Goal: Information Seeking & Learning: Learn about a topic

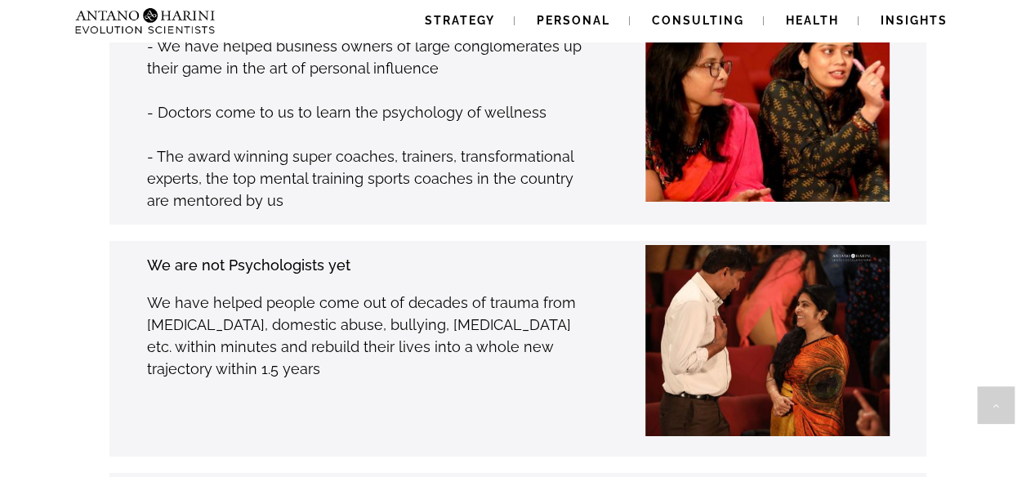
scroll to position [2632, 0]
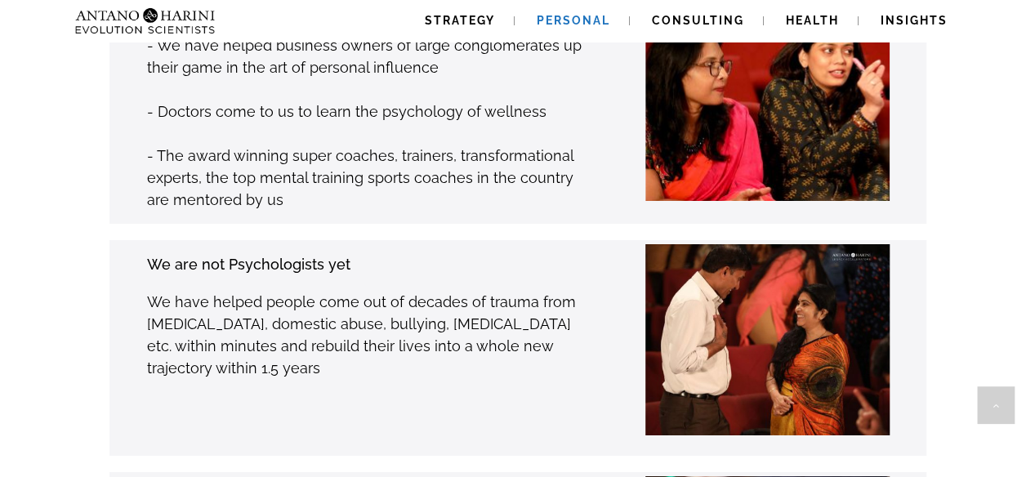
click at [577, 20] on span "Personal" at bounding box center [574, 20] width 74 height 13
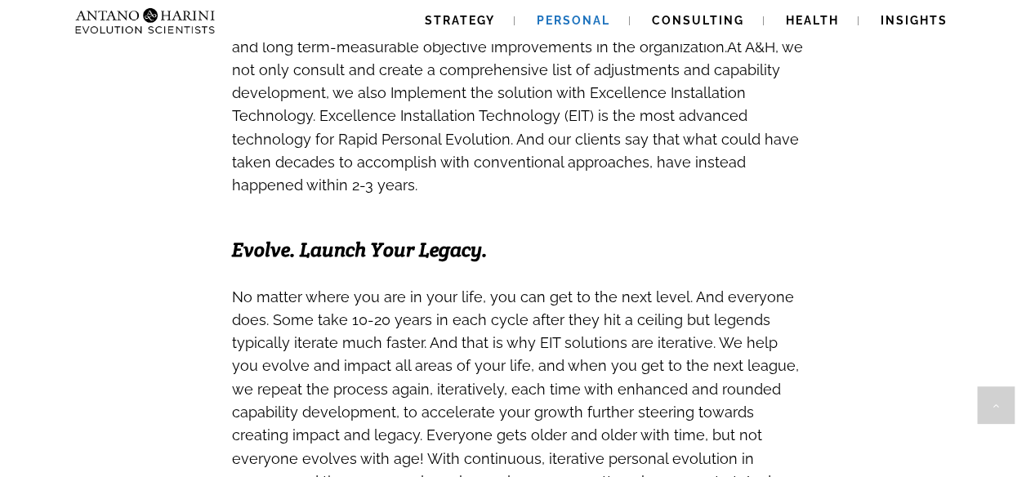
scroll to position [1107, 0]
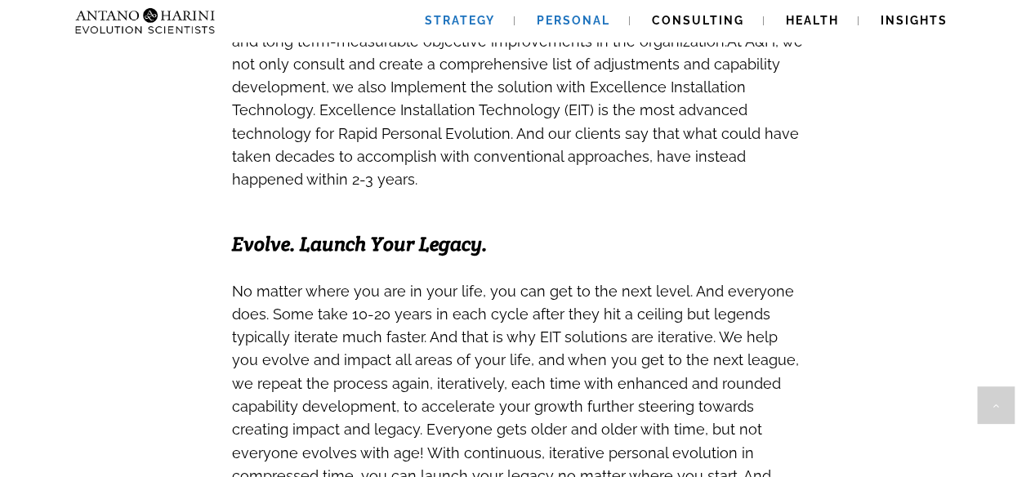
click at [475, 25] on span "Strategy" at bounding box center [460, 20] width 70 height 13
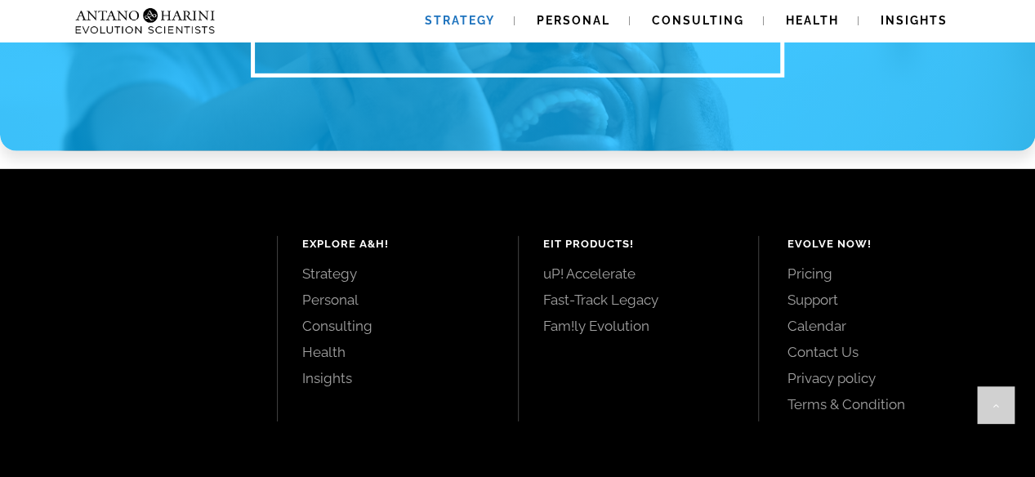
scroll to position [2489, 0]
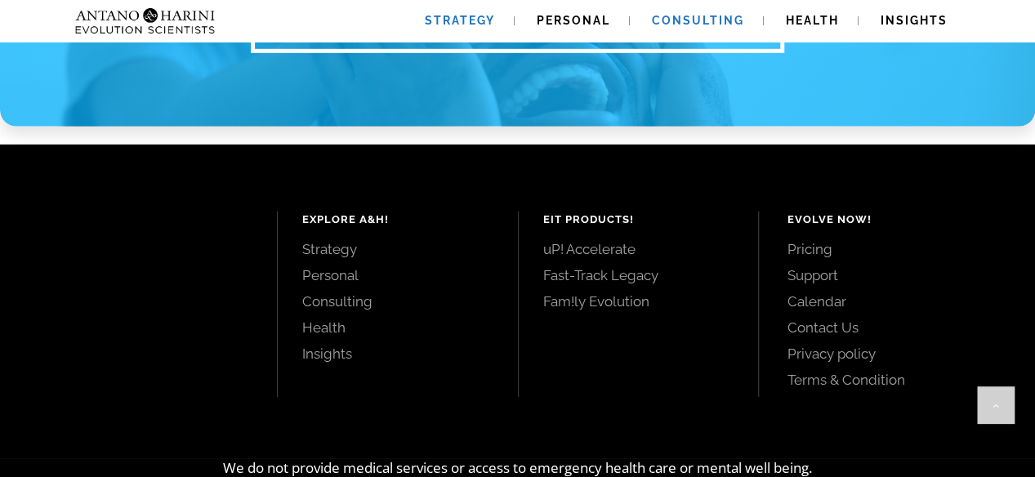
click at [685, 20] on span "Consulting" at bounding box center [698, 20] width 92 height 13
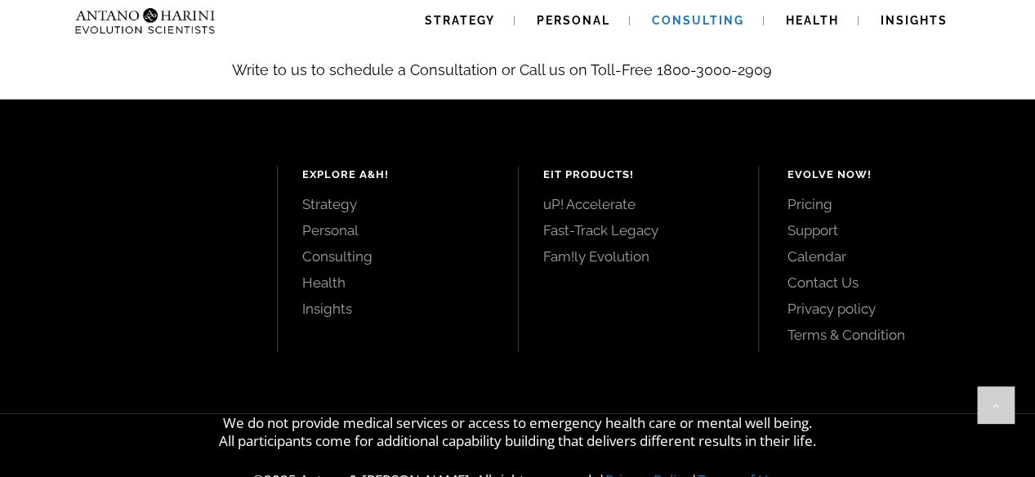
scroll to position [1970, 0]
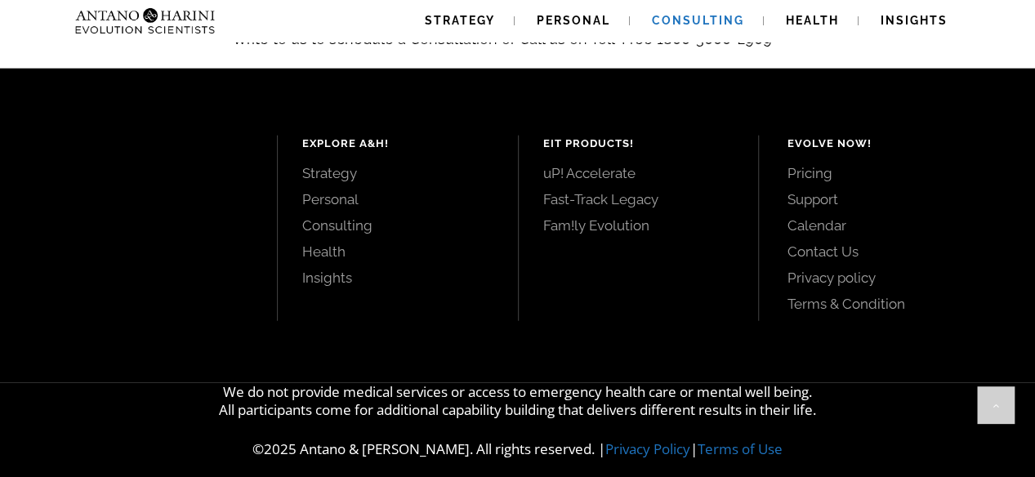
click at [818, 164] on link "Pricing" at bounding box center [892, 173] width 211 height 18
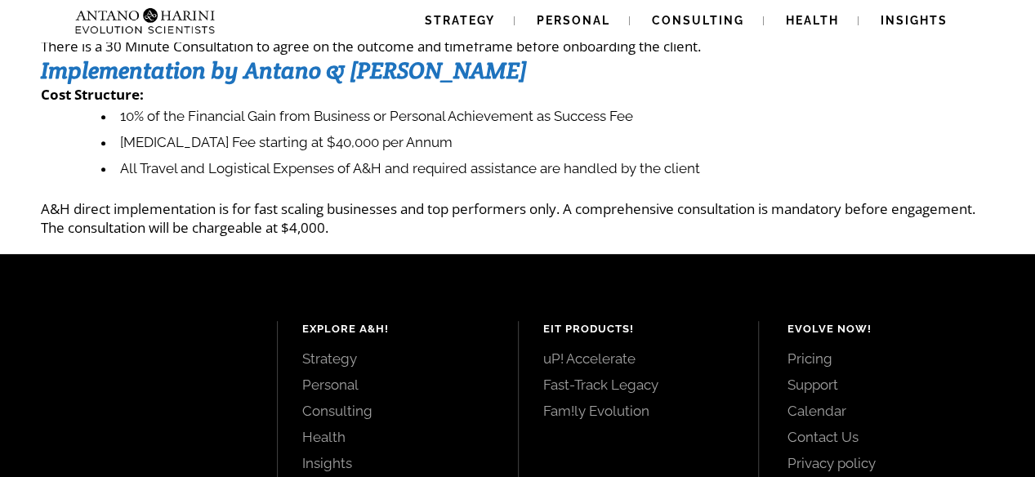
scroll to position [283, 0]
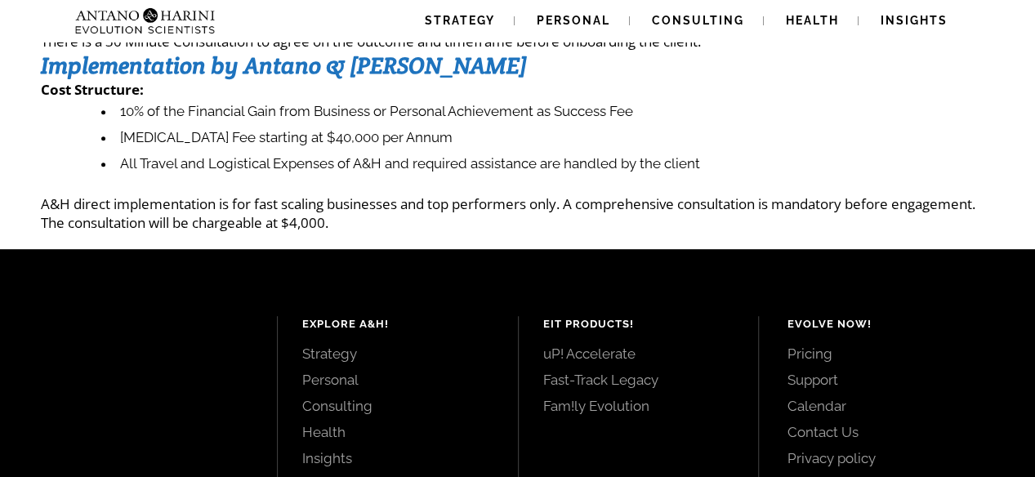
click at [508, 238] on div "Strategy Personal Consulting Health Insights Strategy Personal Consulting Healt…" at bounding box center [517, 195] width 1035 height 956
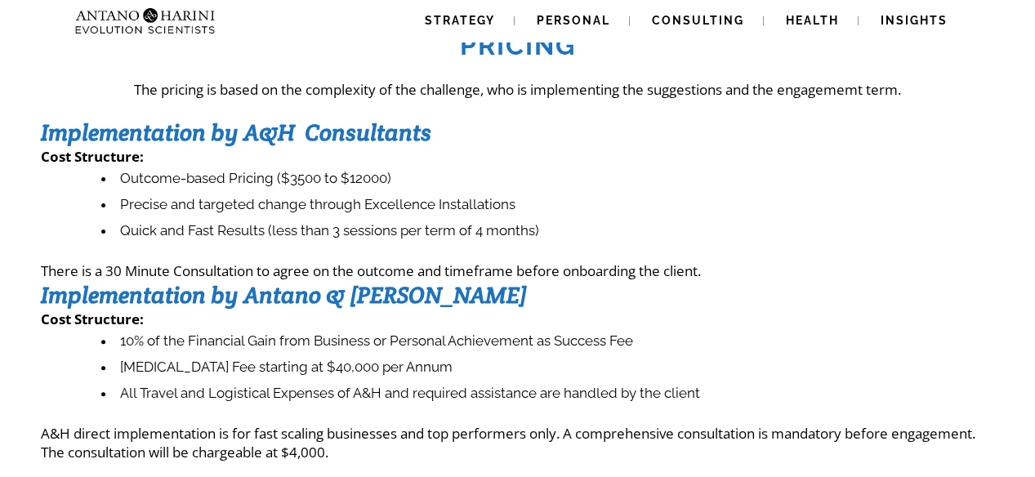
scroll to position [0, 0]
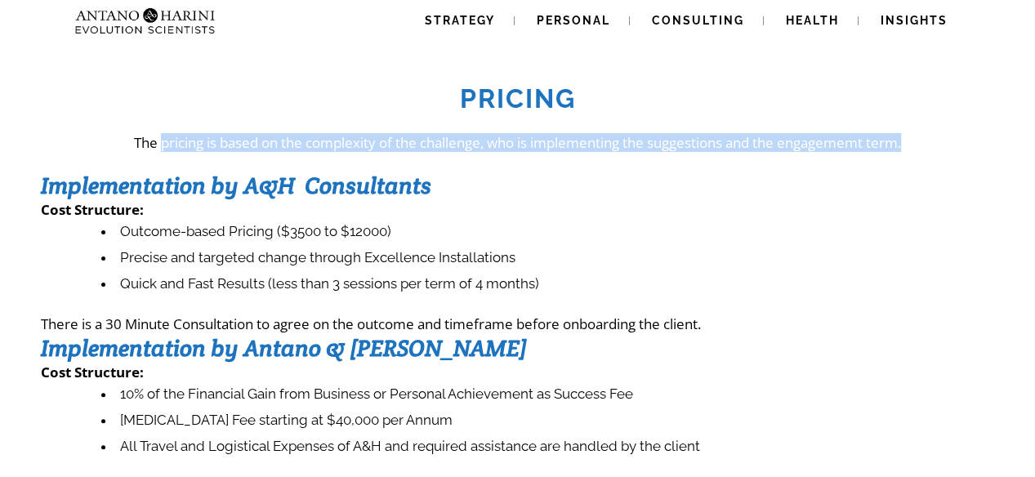
drag, startPoint x: 154, startPoint y: 144, endPoint x: 915, endPoint y: 133, distance: 761.3
click at [915, 133] on p "The pricing is based on the complexity of the challenge, who is implementing th…" at bounding box center [517, 142] width 953 height 19
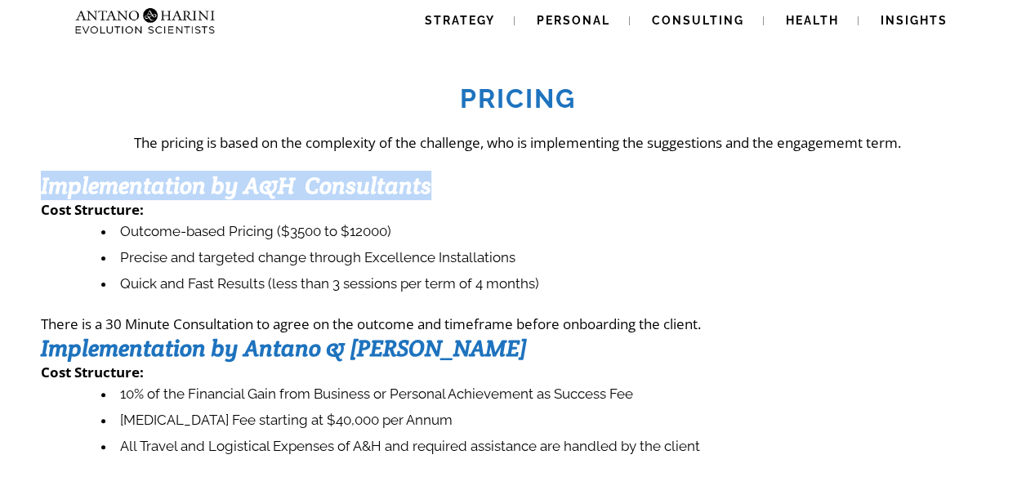
drag, startPoint x: 43, startPoint y: 185, endPoint x: 439, endPoint y: 179, distance: 395.4
click at [439, 179] on h3 "Implementation by A&H Consultants" at bounding box center [517, 185] width 953 height 29
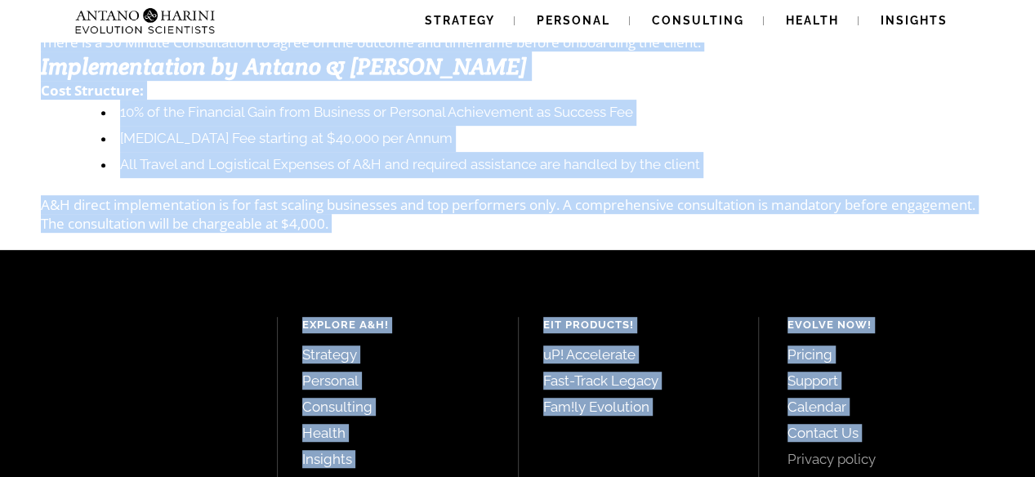
drag, startPoint x: 119, startPoint y: 228, endPoint x: 761, endPoint y: 473, distance: 687.1
click at [761, 473] on div "Strategy Personal Consulting Health Insights Strategy Personal Consulting Healt…" at bounding box center [517, 196] width 1035 height 956
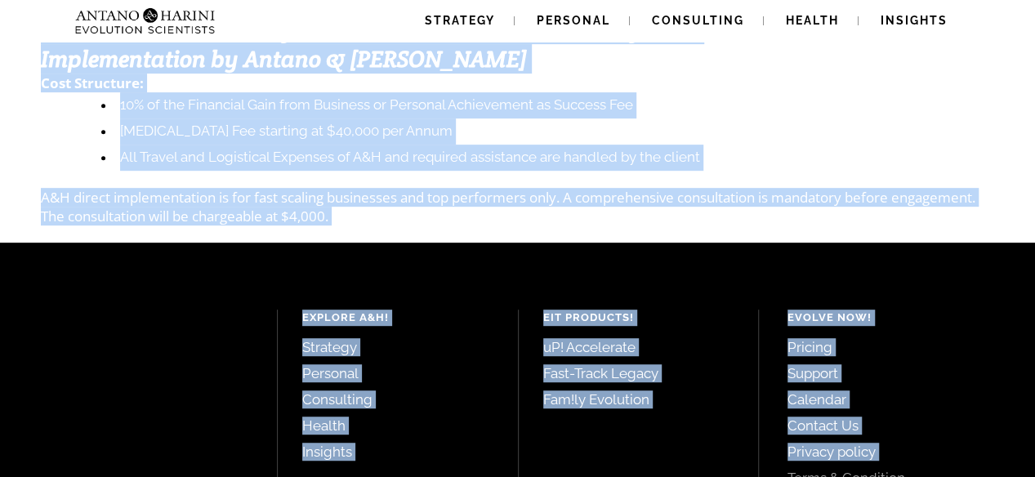
click at [370, 218] on p "A&H direct implementation is for fast scaling businesses and top performers onl…" at bounding box center [517, 207] width 953 height 38
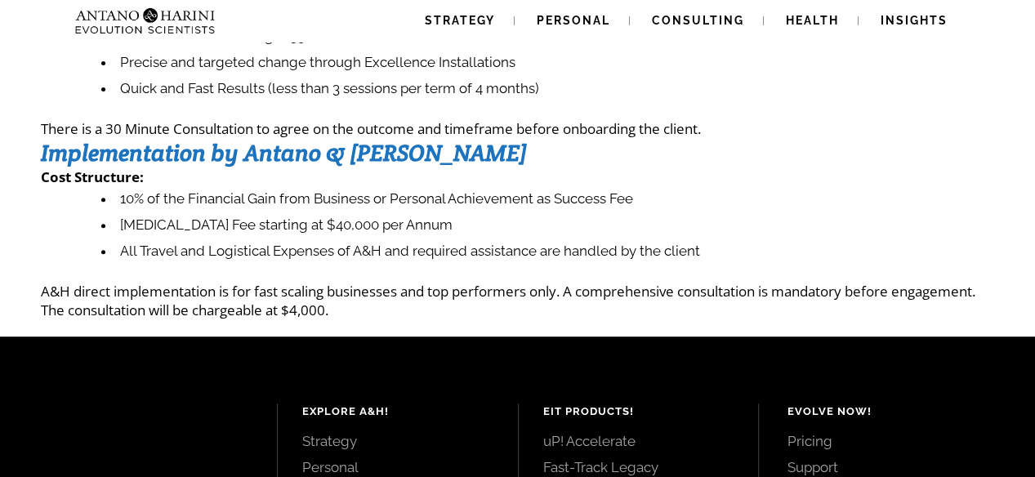
scroll to position [0, 0]
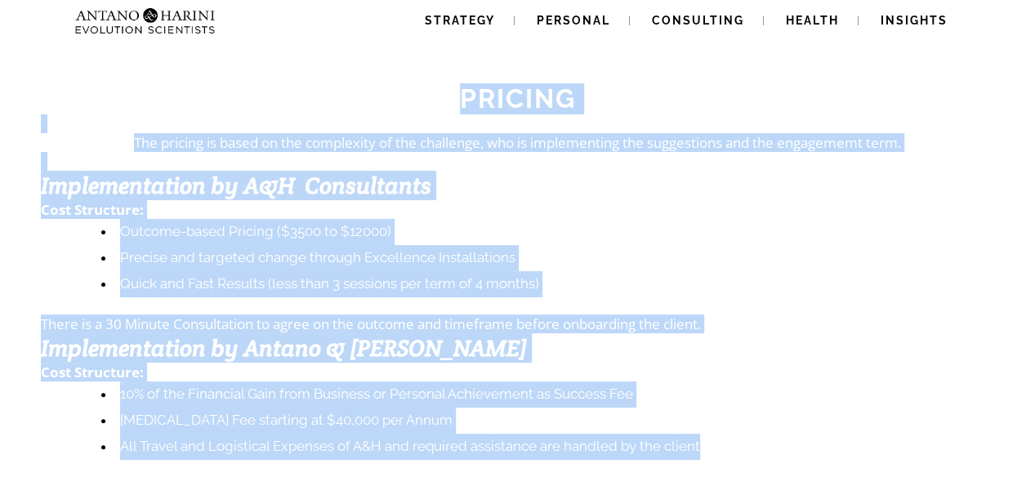
drag, startPoint x: 459, startPoint y: 91, endPoint x: 755, endPoint y: 446, distance: 462.2
click at [755, 446] on div "Pricing The pricing is based on the complexity of the challenge, who is impleme…" at bounding box center [517, 290] width 953 height 450
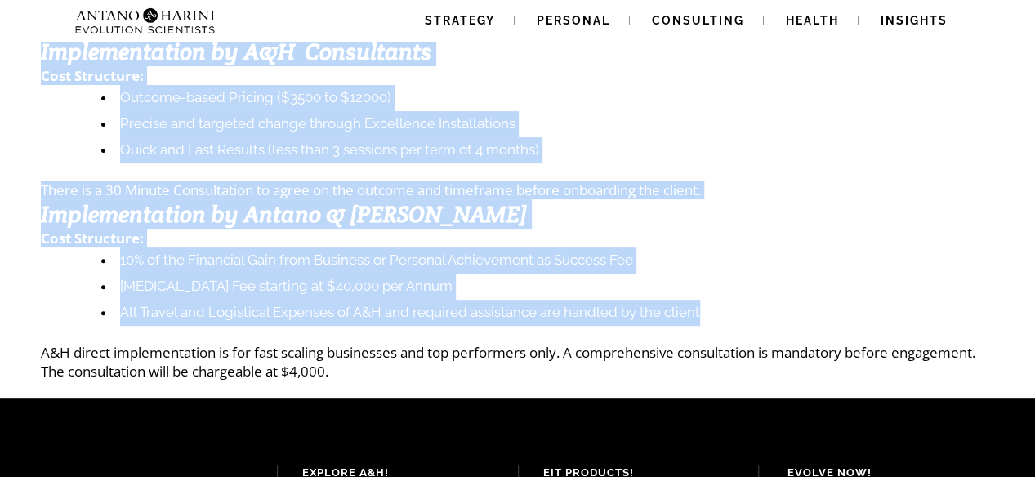
scroll to position [137, 0]
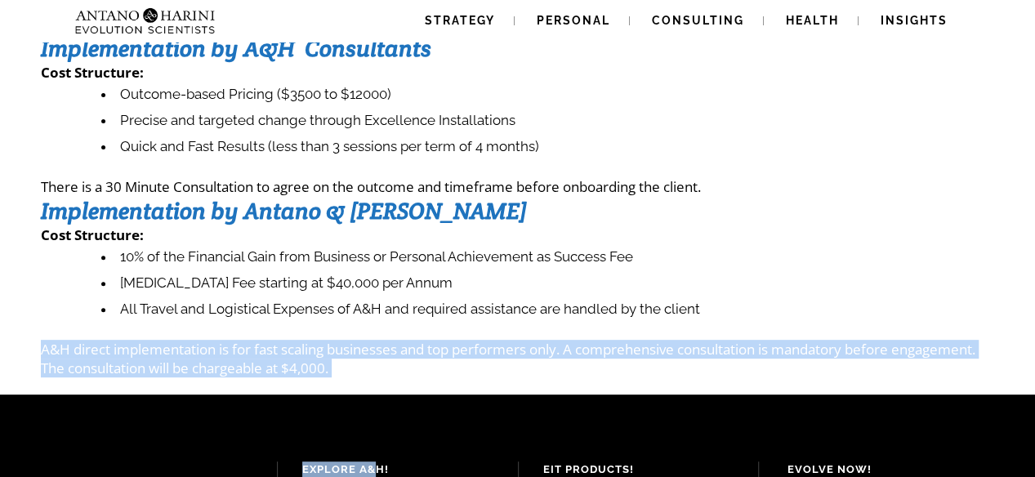
drag, startPoint x: 43, startPoint y: 349, endPoint x: 372, endPoint y: 380, distance: 330.6
click at [372, 380] on div "Strategy Personal Consulting Health Insights Strategy Personal Consulting Healt…" at bounding box center [517, 341] width 1035 height 956
click at [363, 368] on p "A&H direct implementation is for fast scaling businesses and top performers onl…" at bounding box center [517, 359] width 953 height 38
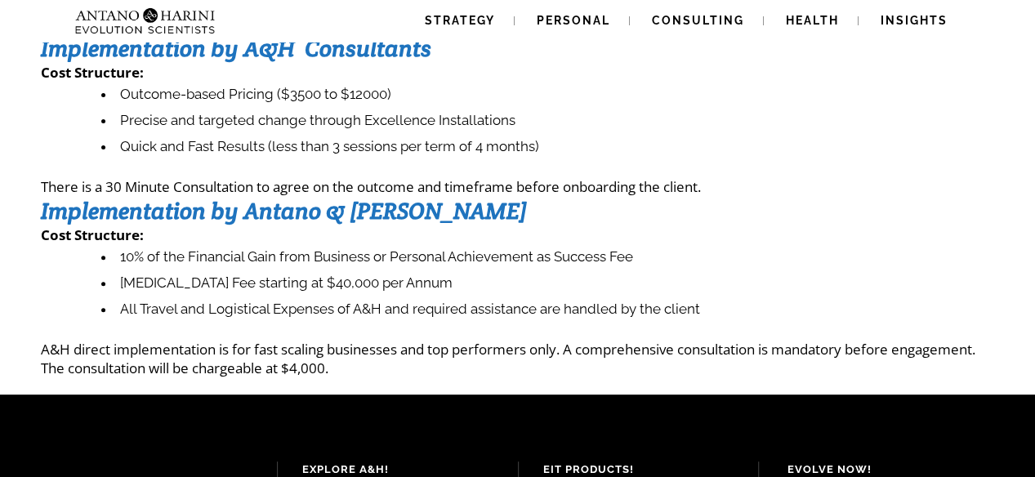
drag, startPoint x: 555, startPoint y: 227, endPoint x: 565, endPoint y: 221, distance: 12.5
click at [555, 226] on p "Cost Structure:" at bounding box center [517, 234] width 953 height 19
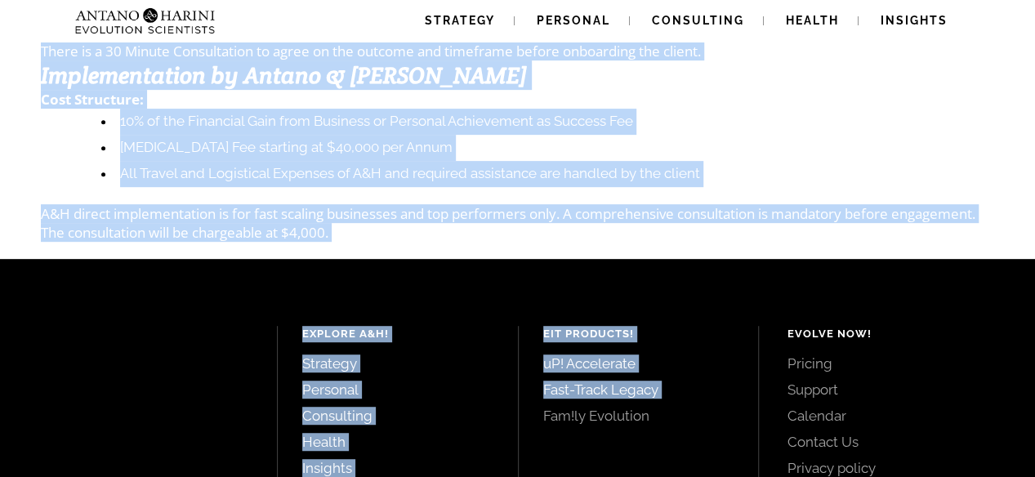
scroll to position [479, 0]
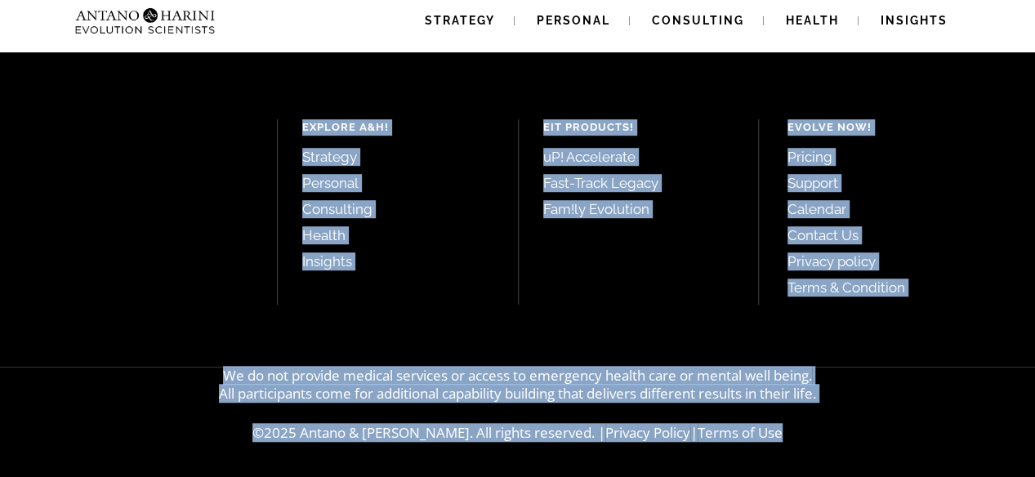
drag, startPoint x: 461, startPoint y: 100, endPoint x: 536, endPoint y: 514, distance: 420.0
click at [905, 408] on div at bounding box center [517, 413] width 1035 height 21
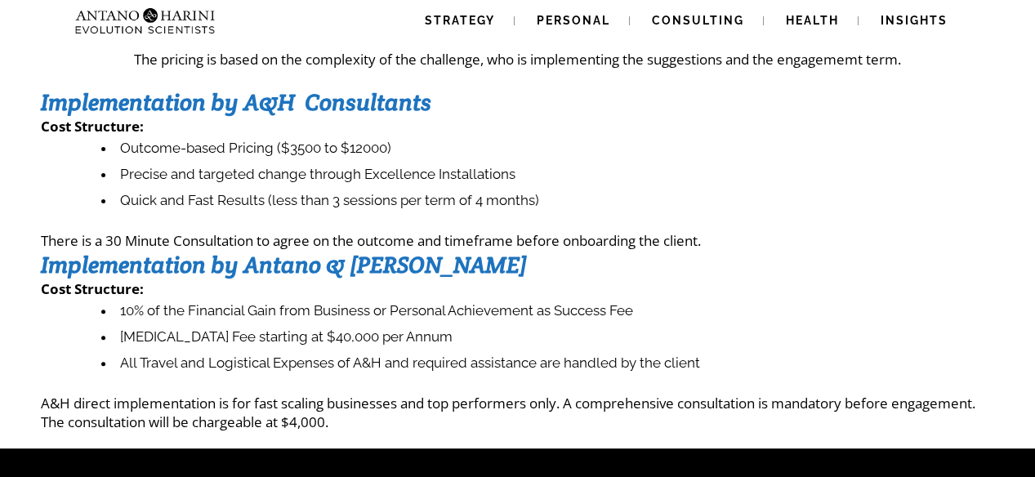
scroll to position [0, 0]
